Goal: Check status: Check status

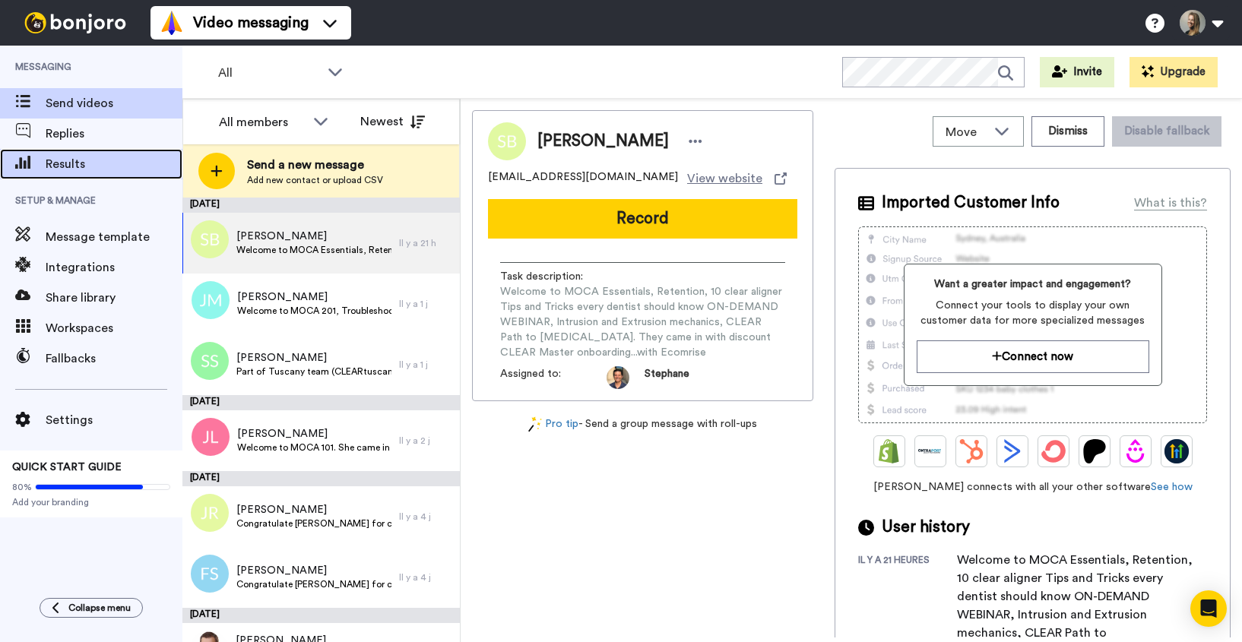
click at [67, 172] on span "Results" at bounding box center [114, 164] width 137 height 18
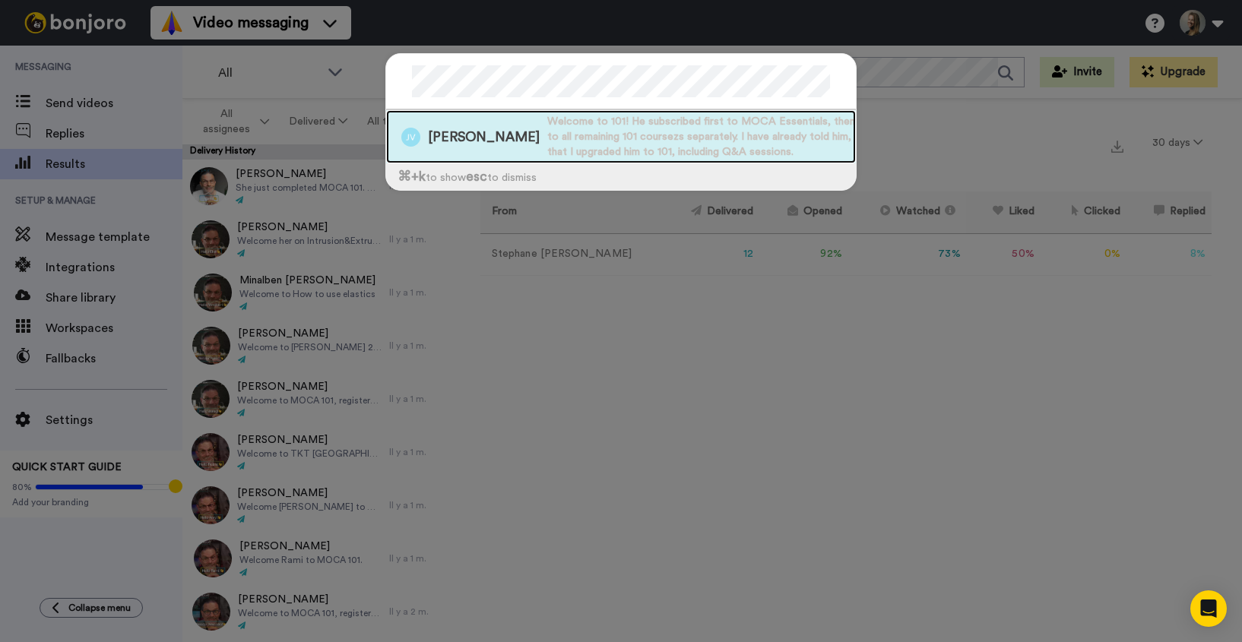
click at [547, 132] on span "Welcome to 101! He subscribed first to MOCA Essentials, then to all remaining 1…" at bounding box center [701, 137] width 308 height 46
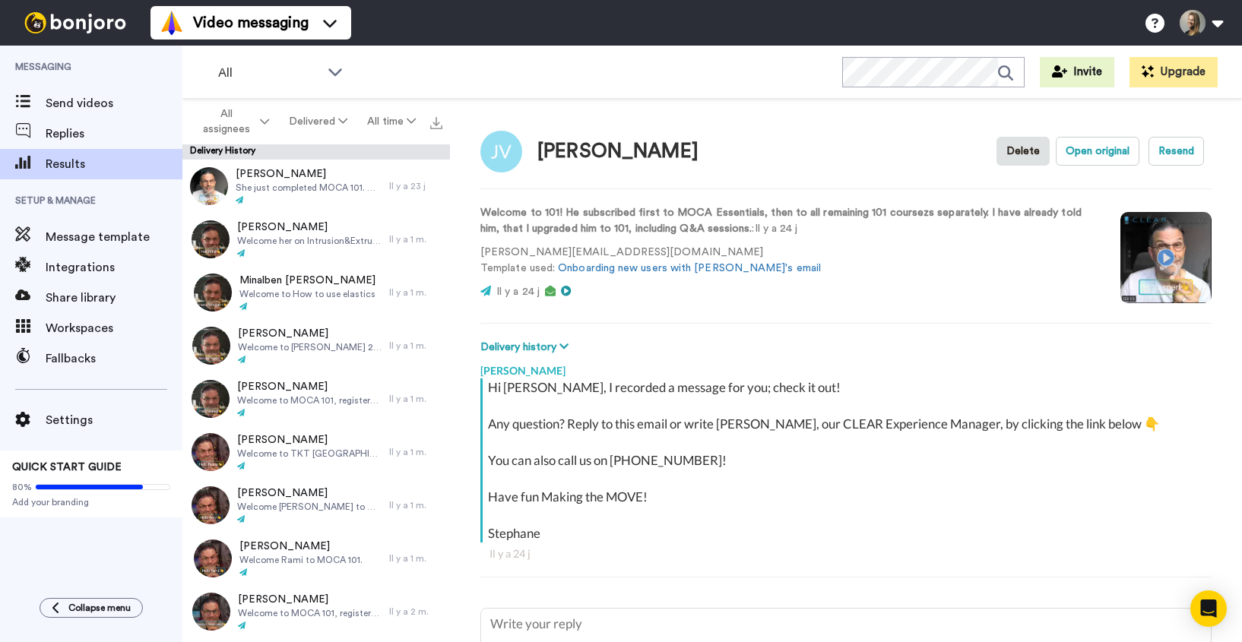
click at [1162, 258] on video at bounding box center [1165, 257] width 91 height 91
click at [118, 108] on span "Send videos" at bounding box center [114, 103] width 137 height 18
type textarea "x"
